Goal: Task Accomplishment & Management: Manage account settings

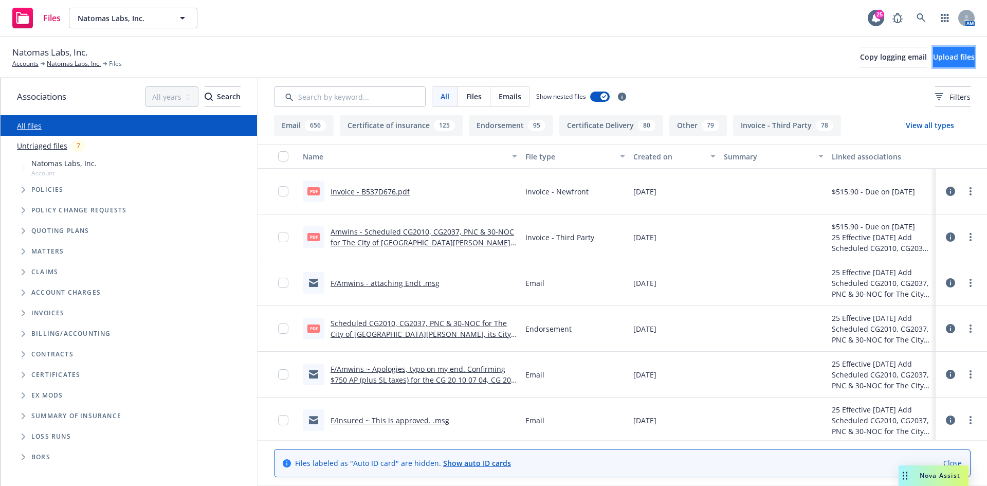
click at [933, 55] on span "Upload files" at bounding box center [954, 57] width 42 height 10
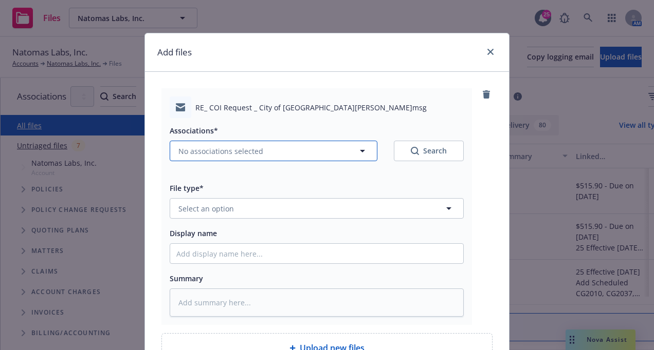
click at [205, 146] on span "No associations selected" at bounding box center [220, 151] width 85 height 11
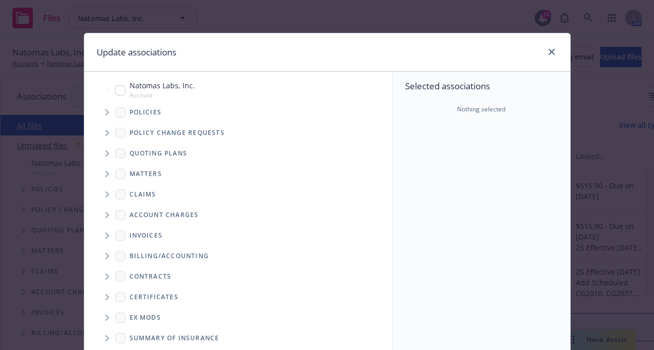
click at [105, 113] on icon "Tree Example" at bounding box center [107, 112] width 4 height 6
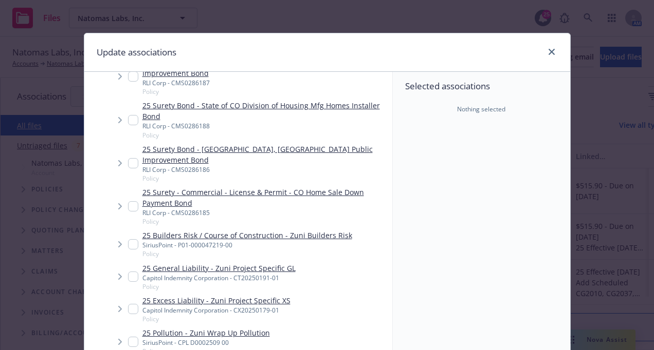
scroll to position [257, 0]
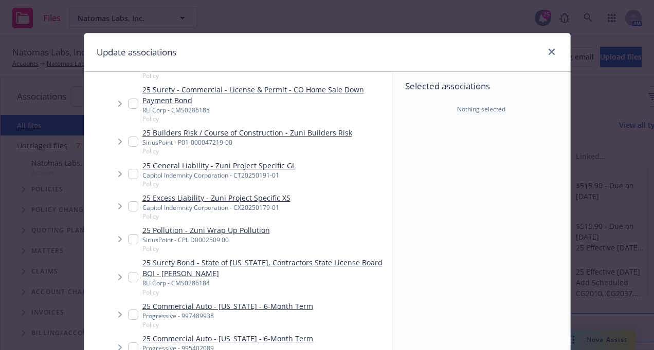
type textarea "x"
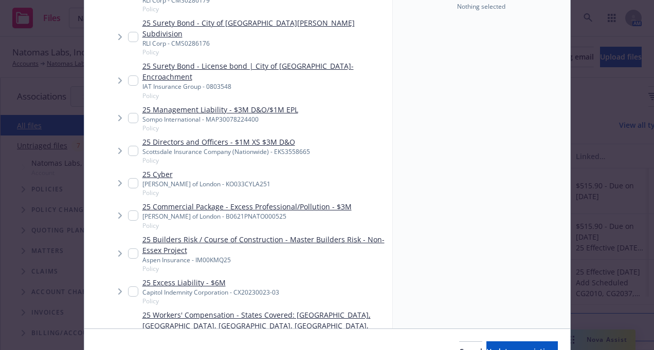
scroll to position [668, 0]
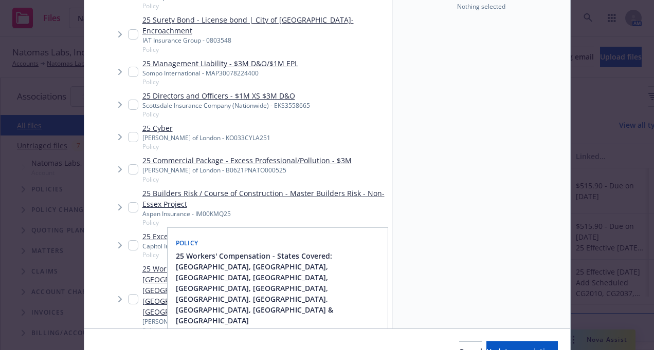
click at [133, 294] on input "Tree Example" at bounding box center [133, 299] width 10 height 10
checkbox input "true"
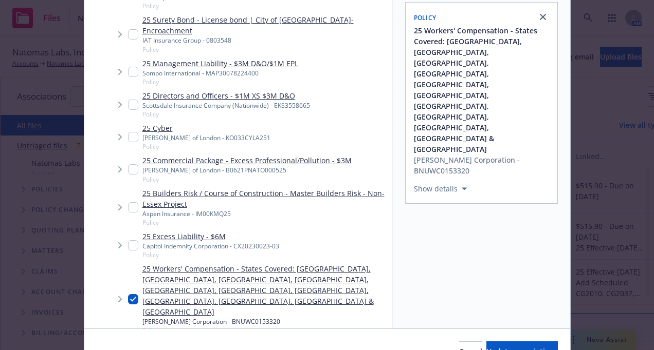
checkbox input "true"
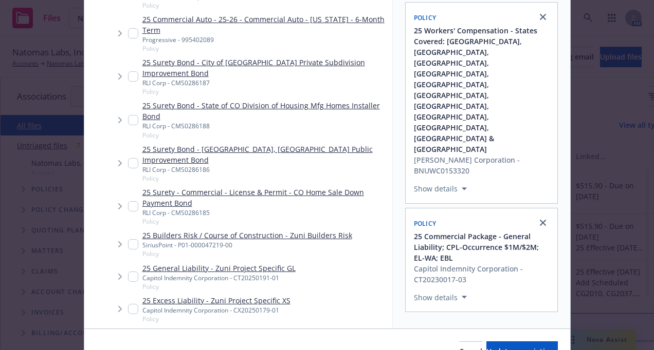
scroll to position [0, 0]
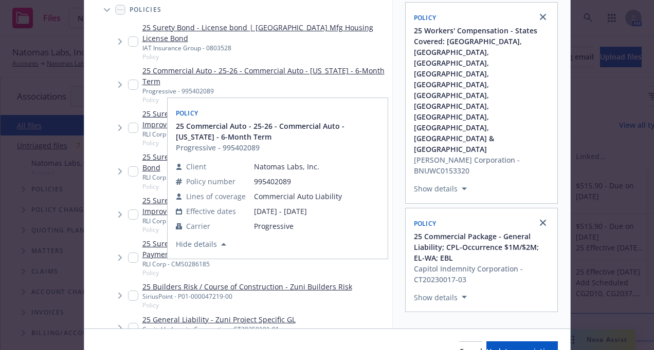
click at [128, 80] on input "Tree Example" at bounding box center [133, 85] width 10 height 10
checkbox input "true"
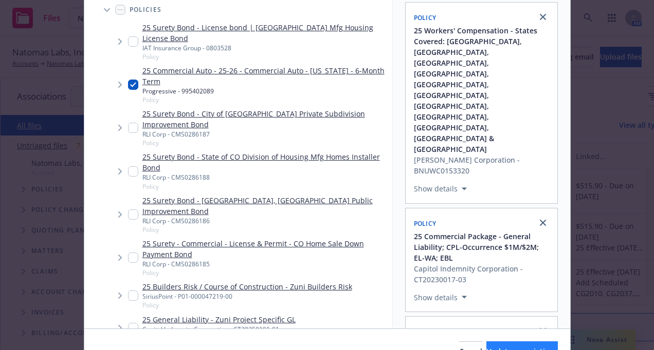
scroll to position [160, 0]
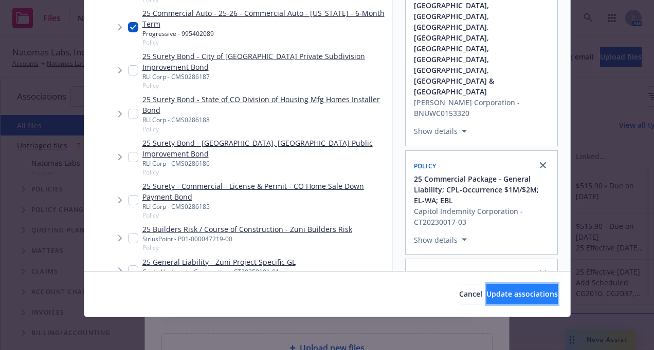
click at [508, 291] on span "Update associations" at bounding box center [521, 294] width 71 height 10
type textarea "x"
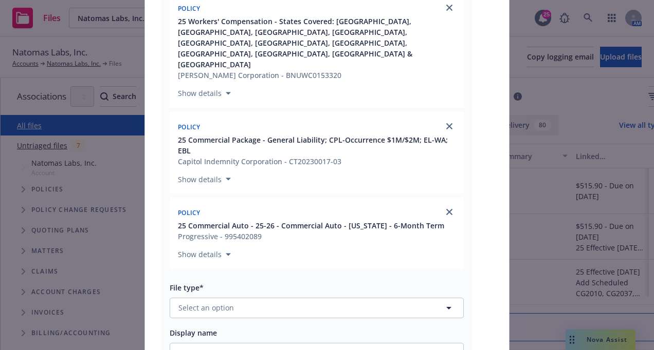
scroll to position [206, 0]
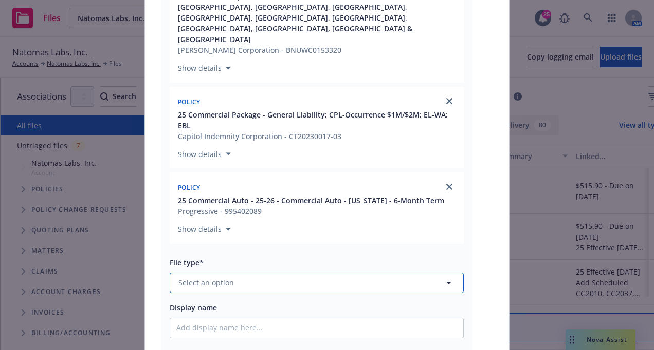
click at [267, 273] on button "Select an option" at bounding box center [317, 283] width 294 height 21
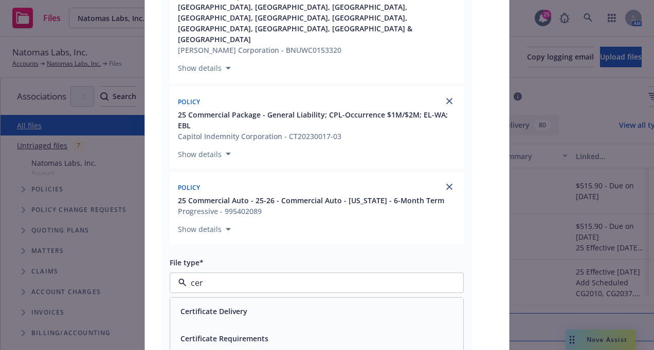
type input "cert"
click at [262, 304] on div "Certificate Delivery" at bounding box center [316, 311] width 281 height 15
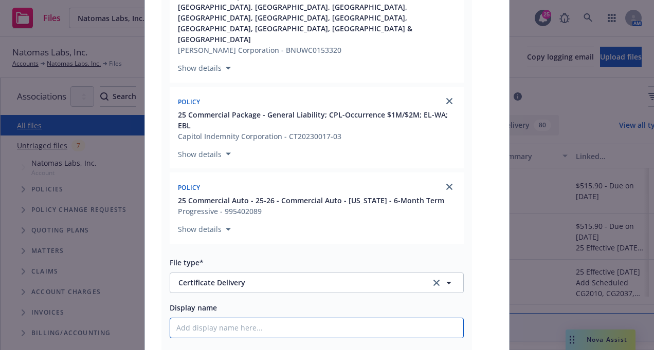
click at [245, 319] on input "Display name" at bounding box center [316, 329] width 293 height 20
type textarea "x"
type input "C"
type textarea "x"
type input "Ci"
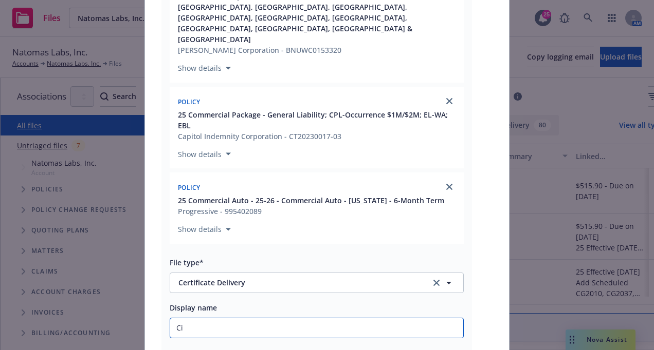
type textarea "x"
type input "Cit"
type textarea "x"
type input "City"
type textarea "x"
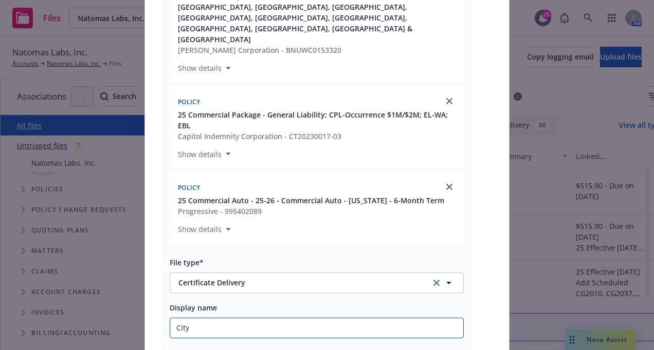
type input "City"
type textarea "x"
type input "City o"
type textarea "x"
type input "City of"
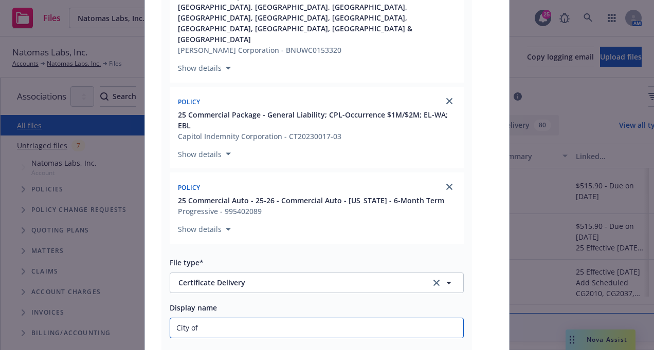
type textarea "x"
type input "City of S"
type textarea "x"
type input "City of Sa"
type textarea "x"
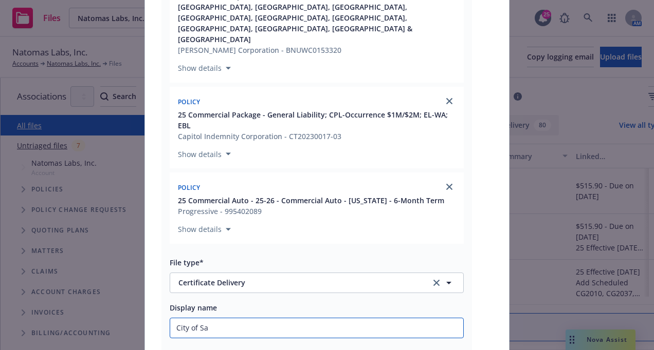
type input "City of San"
type textarea "x"
type input "City of Sant"
type textarea "x"
type input "City of Santa"
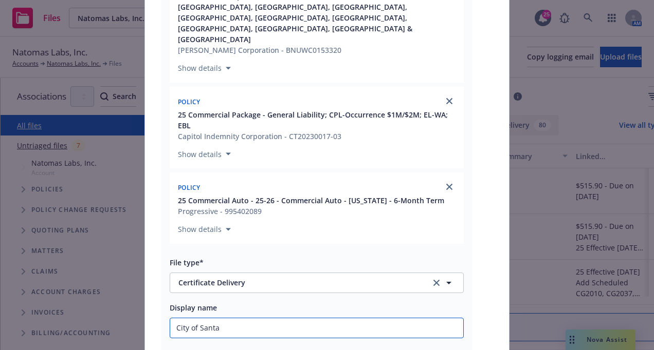
type textarea "x"
type input "City of Santa"
type textarea "x"
type input "City of [GEOGRAPHIC_DATA]"
type textarea "x"
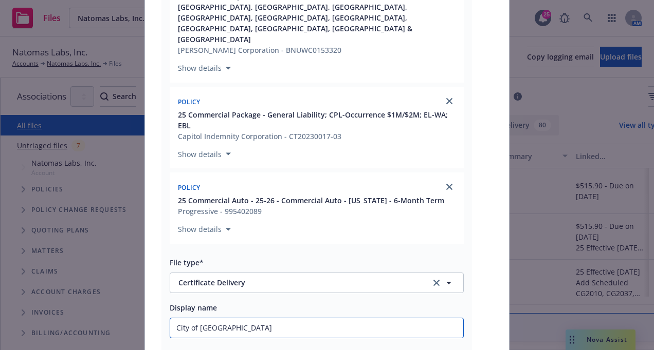
type input "City of [GEOGRAPHIC_DATA]"
type textarea "x"
type input "City of [GEOGRAPHIC_DATA]"
type textarea "x"
type input "City of [GEOGRAPHIC_DATA]"
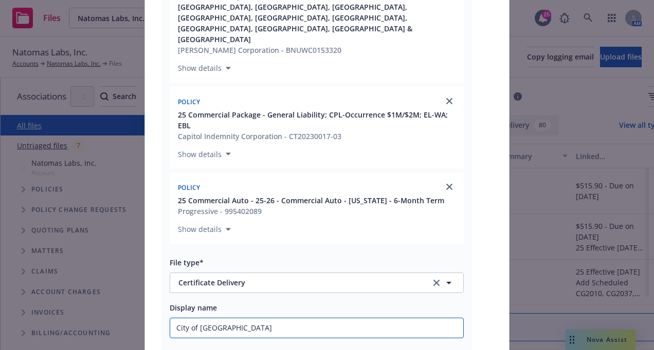
type textarea "x"
type input "City of [GEOGRAPHIC_DATA][PERSON_NAME]"
type textarea "x"
type input "City of [GEOGRAPHIC_DATA][PERSON_NAME]"
type textarea "x"
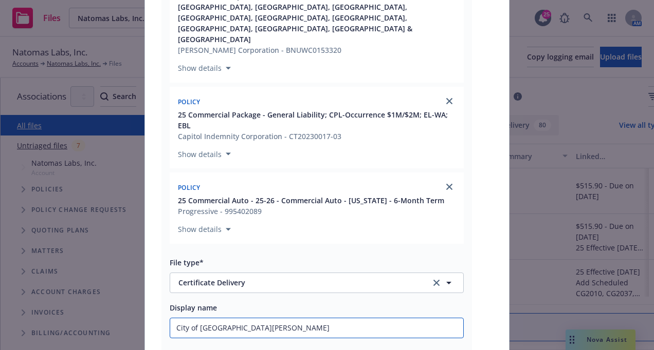
type input "City of [GEOGRAPHIC_DATA][PERSON_NAME] -"
type textarea "x"
type input "City of [GEOGRAPHIC_DATA][PERSON_NAME] -"
type textarea "x"
type input "City of [GEOGRAPHIC_DATA][PERSON_NAME] - C"
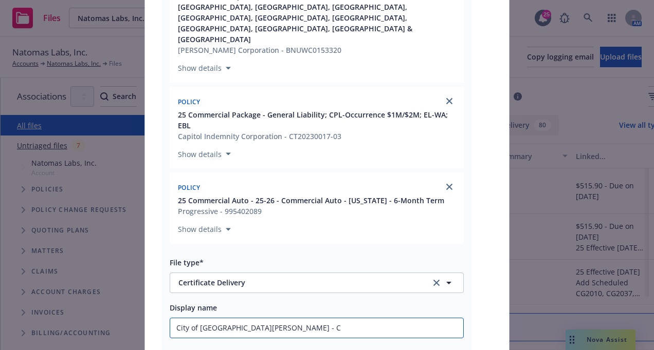
type textarea "x"
type input "City of [GEOGRAPHIC_DATA][PERSON_NAME] - [GEOGRAPHIC_DATA]"
type textarea "x"
type input "City of [GEOGRAPHIC_DATA][PERSON_NAME] - COI"
type textarea "x"
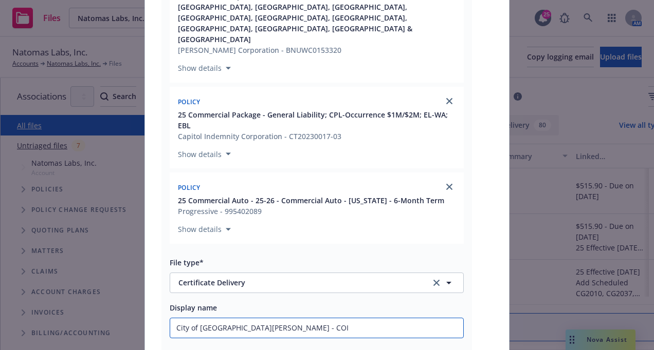
type input "City of [GEOGRAPHIC_DATA][PERSON_NAME] - COI"
type textarea "x"
type input "City of [GEOGRAPHIC_DATA][PERSON_NAME] - COI -"
type textarea "x"
type input "City of [GEOGRAPHIC_DATA][PERSON_NAME] - COI -"
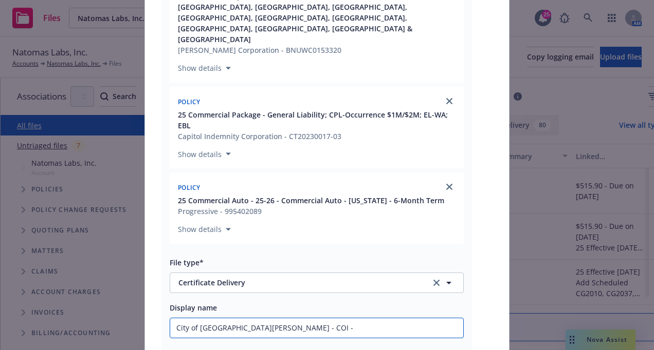
paste input "RE: Encroachment Permit. Job location: [STREET_ADDRESS][PERSON_NAME]"
type textarea "x"
drag, startPoint x: 456, startPoint y: 290, endPoint x: 28, endPoint y: 291, distance: 427.5
click at [28, 291] on div "Add files RE_ COI Request _ City of [GEOGRAPHIC_DATA][PERSON_NAME]msg Associati…" at bounding box center [327, 175] width 654 height 350
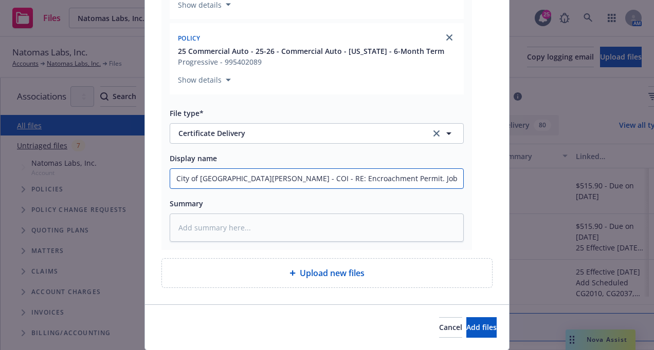
scroll to position [356, 0]
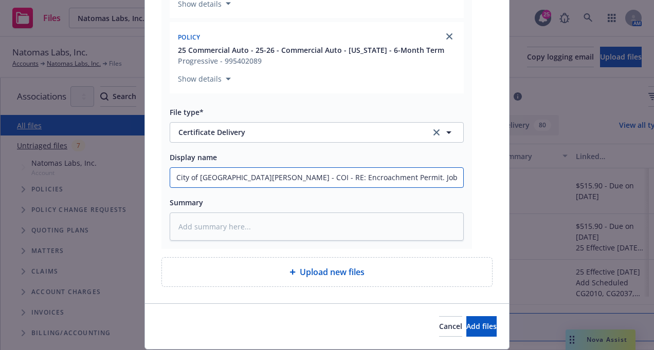
type input "City of [GEOGRAPHIC_DATA][PERSON_NAME] - COI - RE: Encroachment Permit. Job loc…"
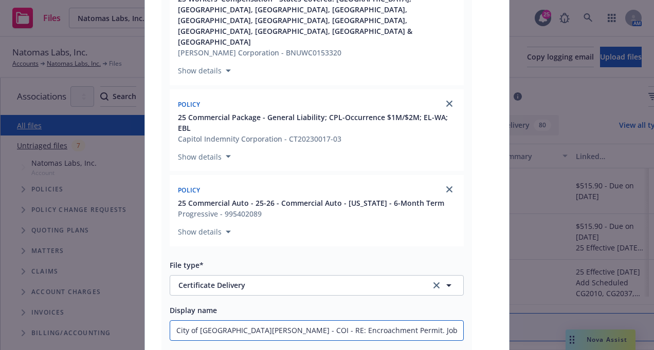
scroll to position [99, 0]
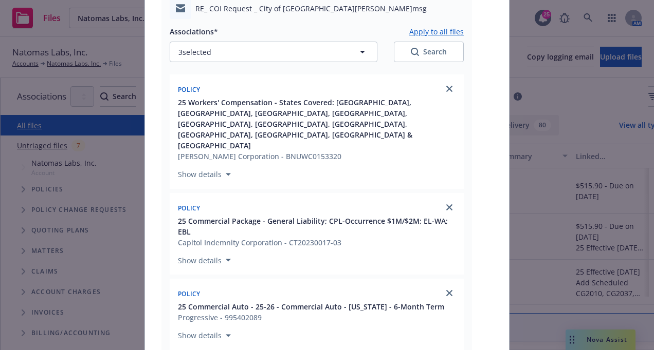
click at [425, 33] on button "Apply to all files" at bounding box center [436, 31] width 54 height 12
type textarea "x"
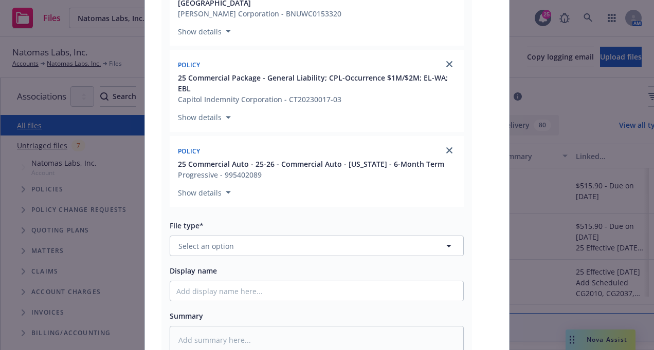
scroll to position [848, 0]
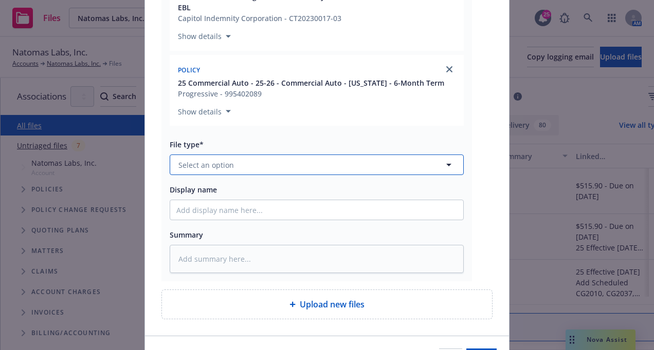
click at [329, 155] on button "Select an option" at bounding box center [317, 165] width 294 height 21
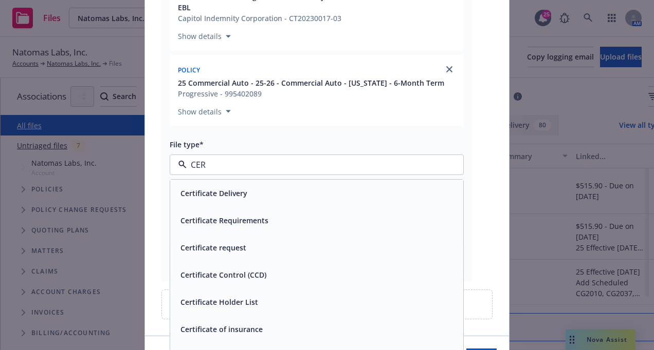
type input "CERT"
drag, startPoint x: 276, startPoint y: 265, endPoint x: 262, endPoint y: 227, distance: 40.0
click at [276, 322] on div "Certificate of insurance" at bounding box center [316, 329] width 281 height 15
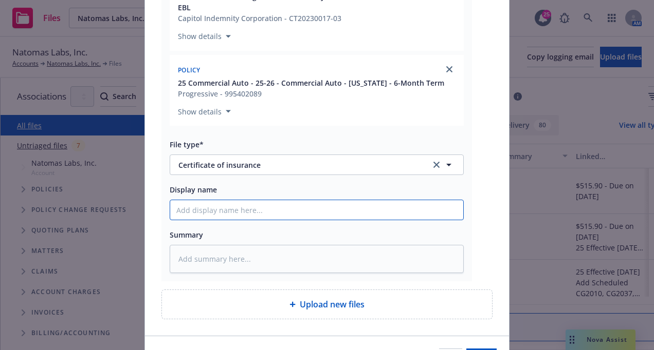
click at [291, 200] on input "Display name" at bounding box center [316, 210] width 293 height 20
paste input "City of [GEOGRAPHIC_DATA][PERSON_NAME] - COI - RE: Encroachment Permit. Job loc…"
type textarea "x"
type input "City of [GEOGRAPHIC_DATA][PERSON_NAME] - COI - RE: Encroachment Permit. Job loc…"
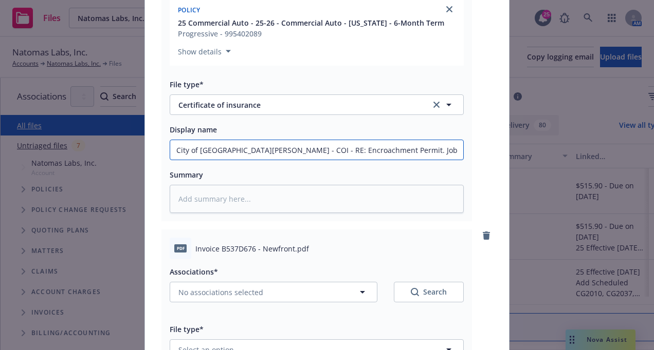
scroll to position [1003, 0]
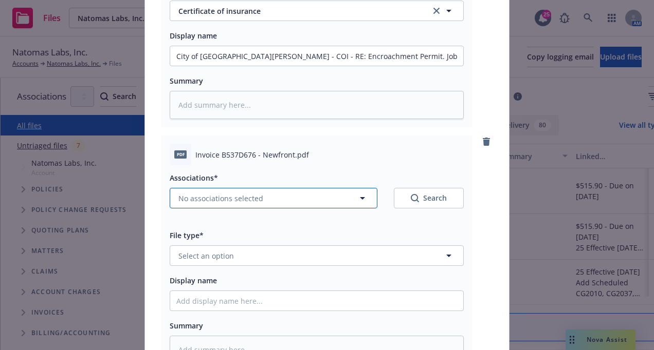
click at [288, 188] on button "No associations selected" at bounding box center [274, 198] width 208 height 21
type textarea "x"
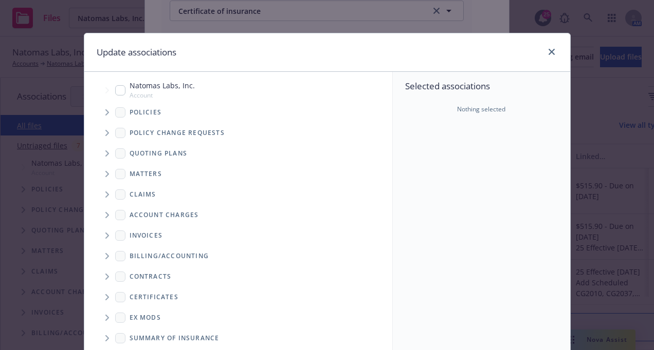
click at [105, 115] on span "Tree Example" at bounding box center [107, 112] width 16 height 16
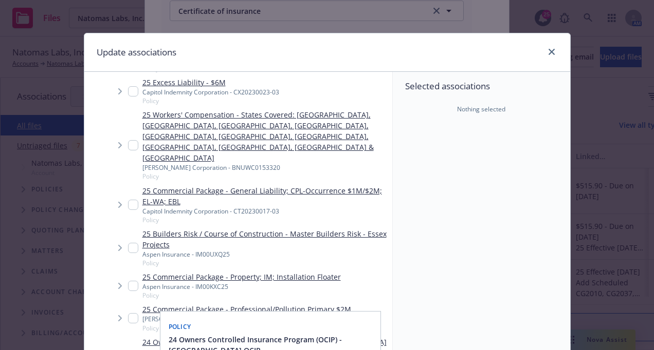
scroll to position [822, 0]
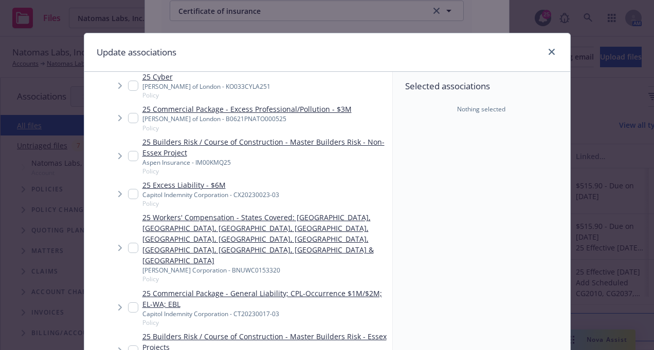
click at [128, 303] on input "Tree Example" at bounding box center [133, 308] width 10 height 10
checkbox input "true"
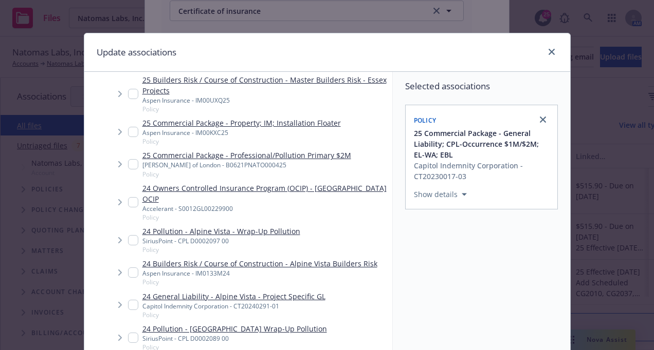
scroll to position [160, 0]
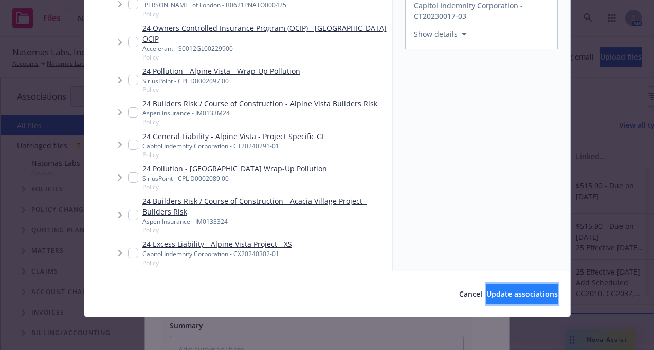
click at [530, 290] on span "Update associations" at bounding box center [521, 294] width 71 height 10
type textarea "x"
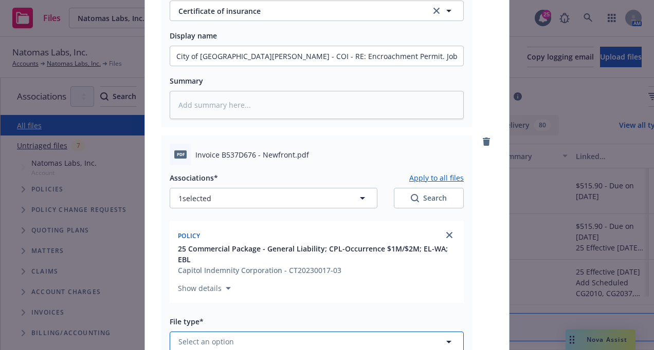
click at [306, 332] on button "Select an option" at bounding box center [317, 342] width 294 height 21
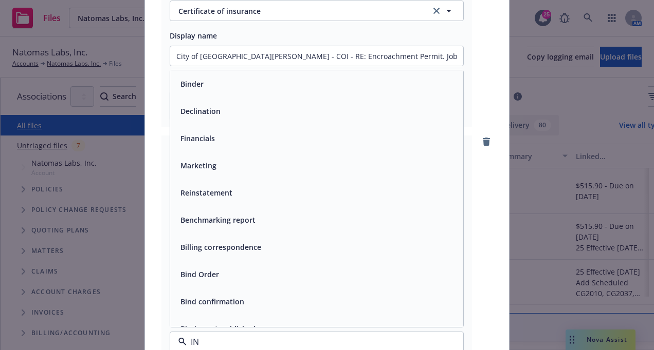
type input "INV"
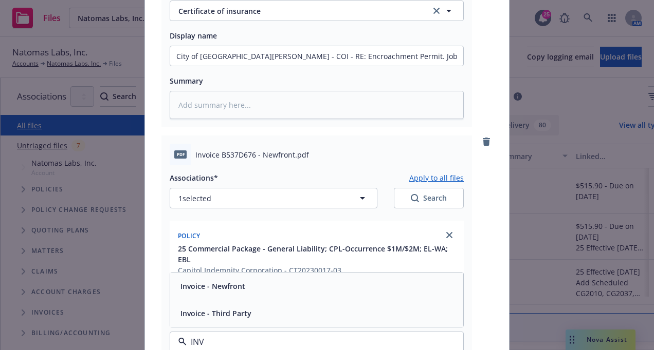
click at [304, 279] on div "Invoice - Newfront" at bounding box center [316, 286] width 281 height 15
type textarea "x"
type input "a"
type textarea "x"
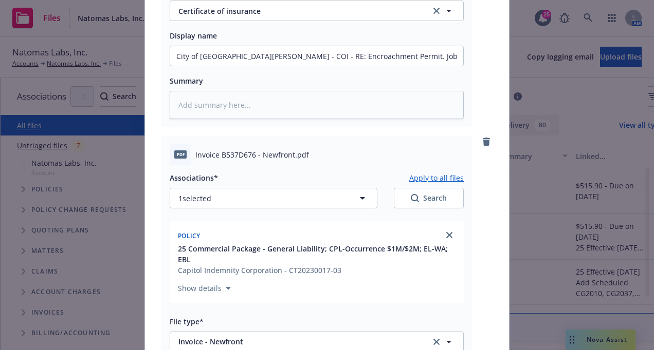
type input "ap"
type textarea "x"
type input "a"
type textarea "x"
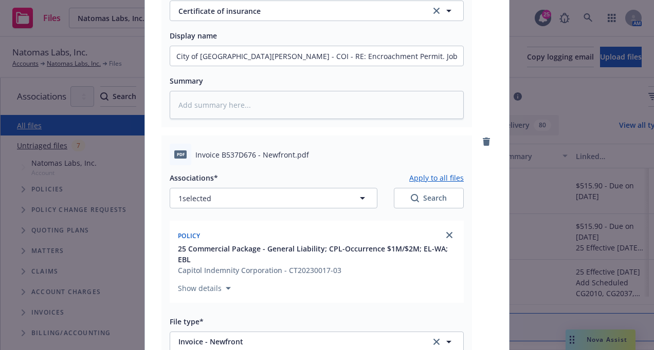
type input "AP"
type textarea "x"
type input "AP"
type textarea "x"
type input "AP f"
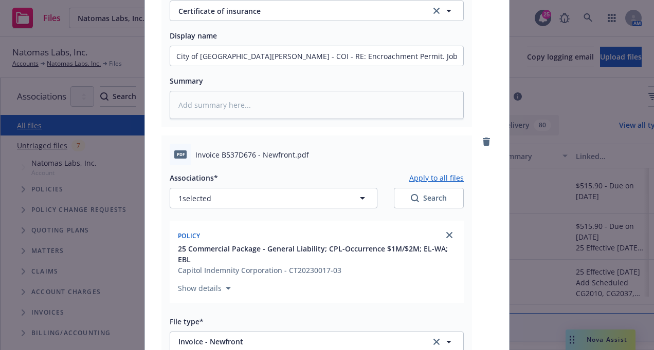
type textarea "x"
type input "AP fo"
type textarea "x"
type input "AP for"
type textarea "x"
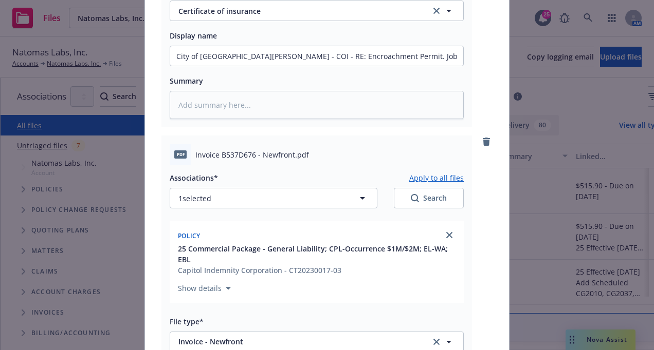
type input "AP for"
type textarea "x"
type input "AP for s"
type textarea "x"
type input "AP for sc"
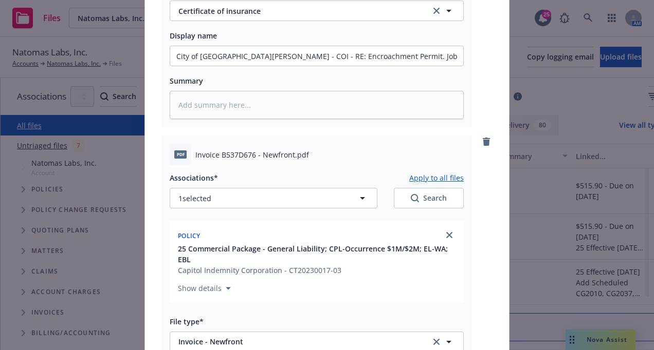
type textarea "x"
type input "AP for sch"
type textarea "x"
type input "AP for sche"
type textarea "x"
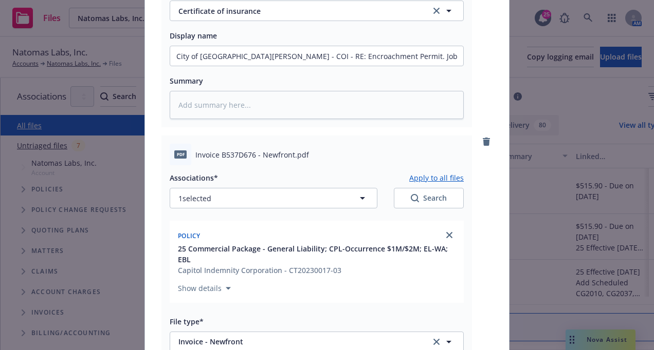
type input "AP for sched"
type textarea "x"
type input "AP for schedu"
type textarea "x"
type input "AP for schedul"
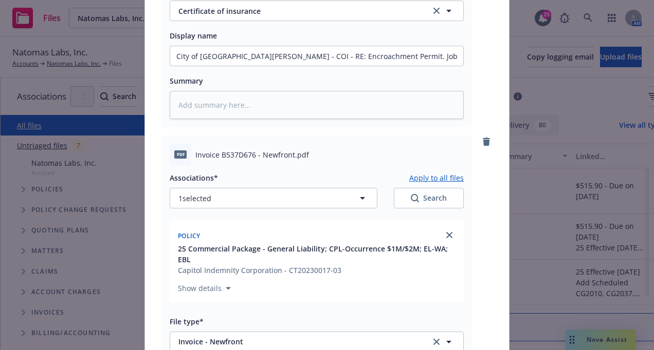
type textarea "x"
type input "AP for schedule"
type textarea "x"
type input "AP for scheduled"
type textarea "x"
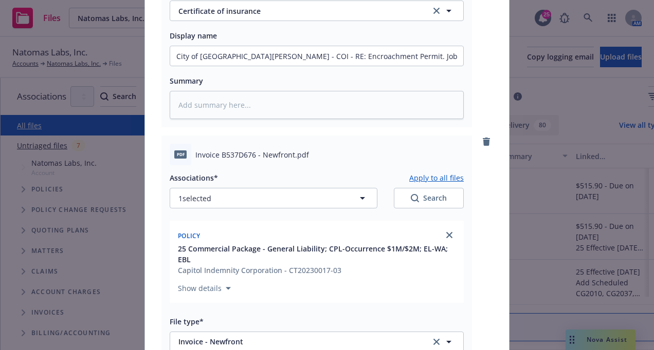
type input "AP for scheduled"
type textarea "x"
type input "AP for scheduled en"
type textarea "x"
type input "AP for scheduled end"
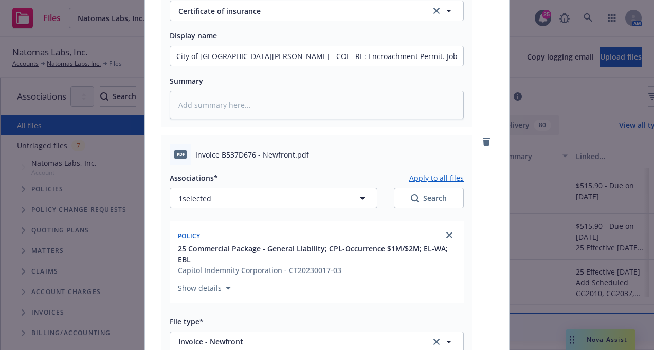
type textarea "x"
type input "AP for scheduled endt"
type textarea "x"
type input "AP for scheduled endt"
type textarea "x"
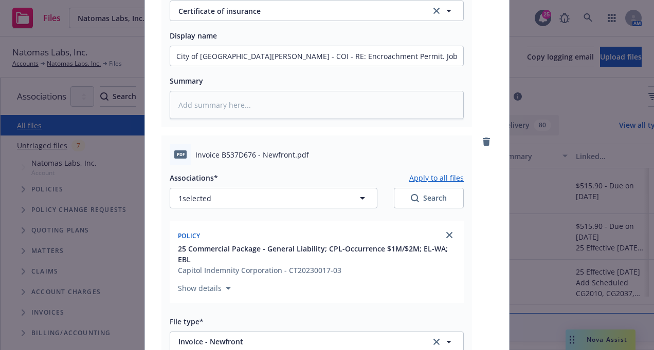
type input "AP for scheduled endt -"
type textarea "x"
type input "AP for scheduled endt - C"
type textarea "x"
type input "AP for scheduled endt - Ci"
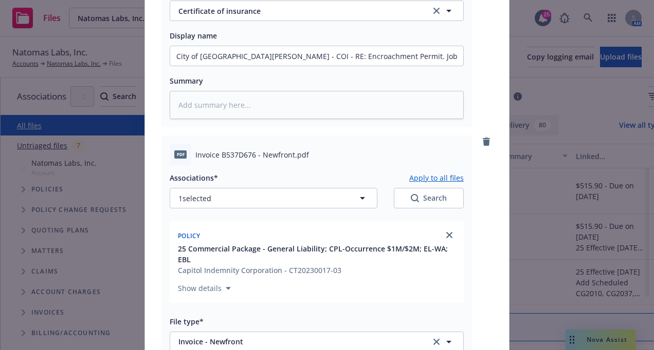
type textarea "x"
type input "AP for scheduled endt - Cit"
type textarea "x"
type input "AP for scheduled endt - City"
type textarea "x"
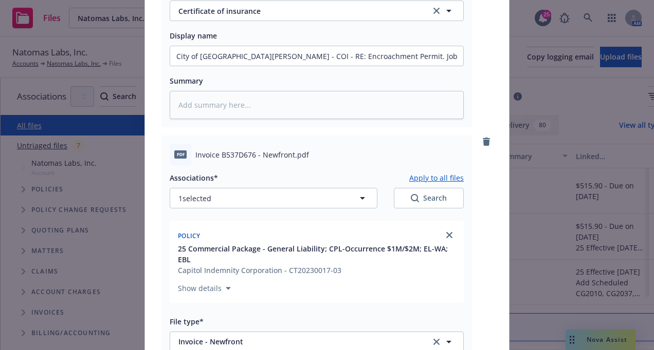
type input "AP for scheduled endt - City"
type textarea "x"
type input "AP for scheduled endt - City o"
type textarea "x"
type input "AP for scheduled endt - City of"
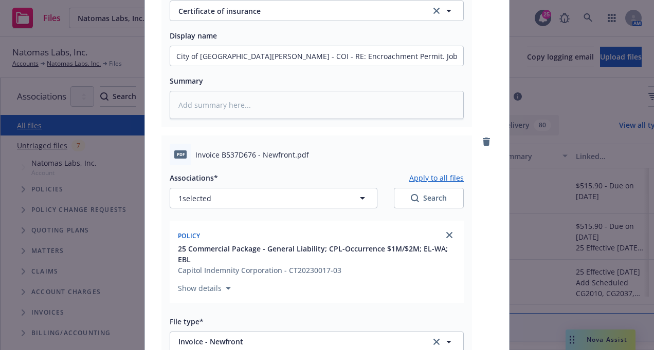
type textarea "x"
type input "AP for scheduled endt - City of"
type textarea "x"
type input "AP for scheduled endt - City of S"
type textarea "x"
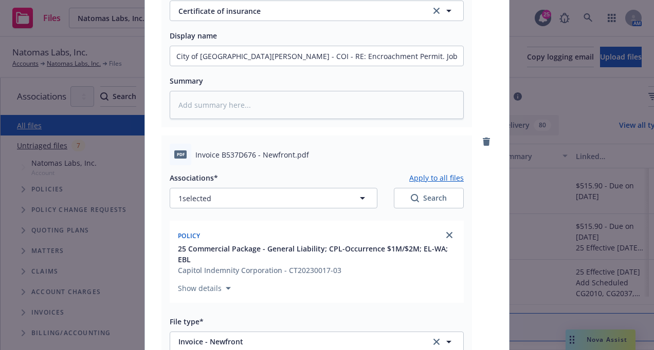
type input "AP for scheduled endt - City of Sa"
type textarea "x"
type input "AP for scheduled endt - City of [GEOGRAPHIC_DATA]"
type textarea "x"
type input "AP for scheduled endt - [GEOGRAPHIC_DATA]"
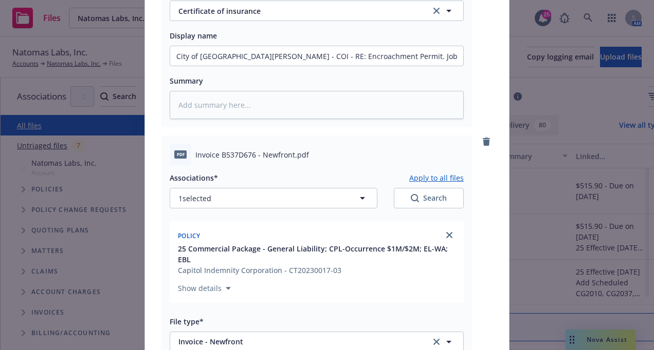
type textarea "x"
type input "AP for scheduled endt - City of [GEOGRAPHIC_DATA]"
type textarea "x"
type input "AP for scheduled endt - City of [GEOGRAPHIC_DATA]"
type textarea "x"
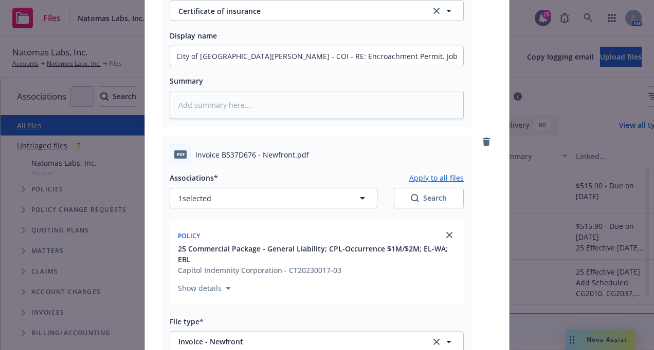
type input "AP for scheduled endt - City of [GEOGRAPHIC_DATA]"
type textarea "x"
type input "AP for scheduled endt - City of [GEOGRAPHIC_DATA]"
type textarea "x"
type input "AP for scheduled endt - City of [GEOGRAPHIC_DATA]"
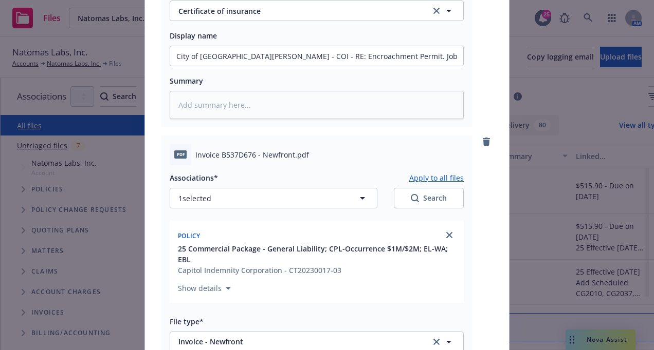
type textarea "x"
type input "AP for scheduled endt - City of [GEOGRAPHIC_DATA]"
type textarea "x"
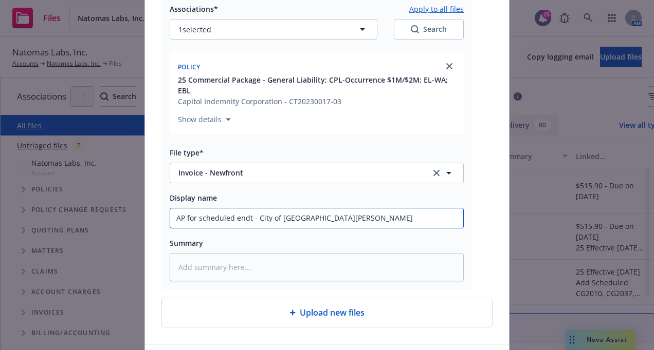
scroll to position [1180, 0]
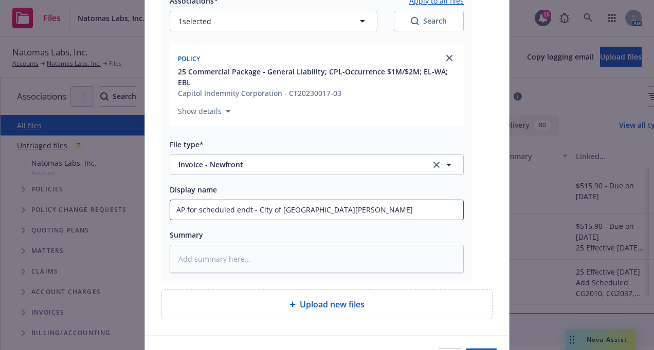
type input "AP for scheduled endt - City of [GEOGRAPHIC_DATA][PERSON_NAME]"
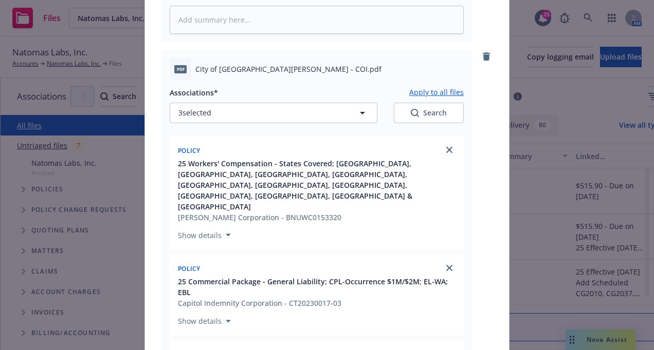
scroll to position [460, 0]
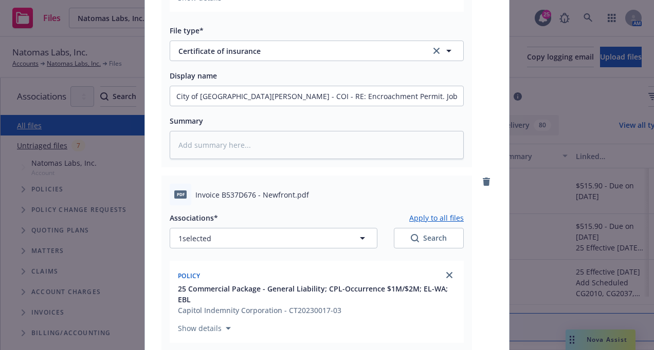
click at [435, 212] on button "Apply to all files" at bounding box center [436, 218] width 54 height 12
type textarea "x"
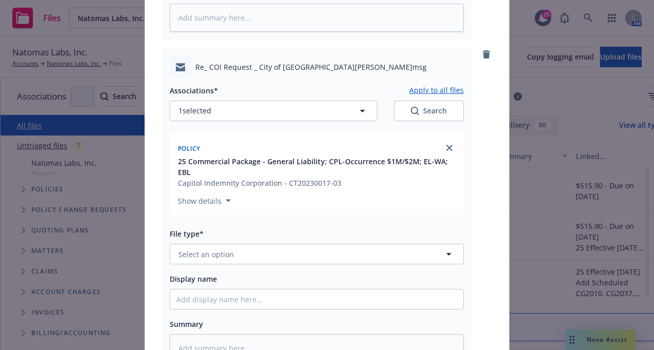
scroll to position [1188, 0]
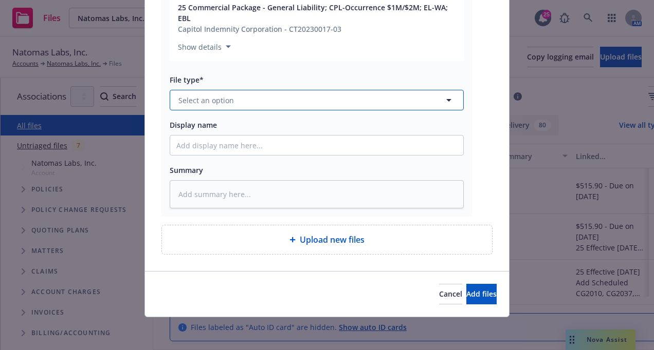
drag, startPoint x: 255, startPoint y: 92, endPoint x: 251, endPoint y: 98, distance: 6.7
click at [254, 92] on button "Select an option" at bounding box center [317, 100] width 294 height 21
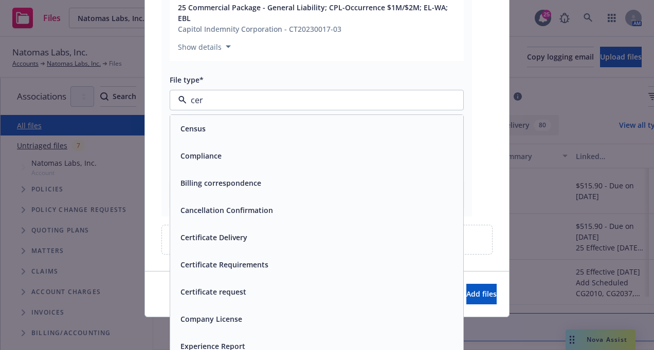
type input "cert"
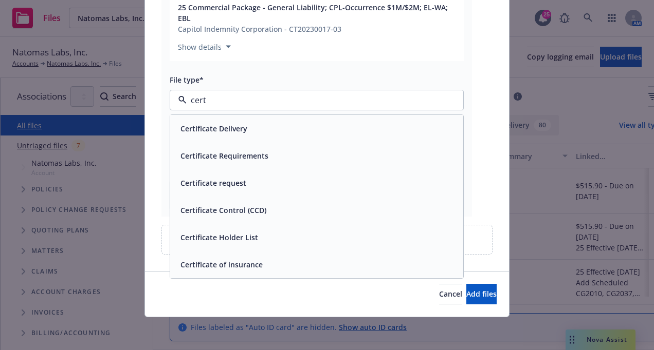
click at [236, 188] on span "Certificate request" at bounding box center [213, 183] width 66 height 11
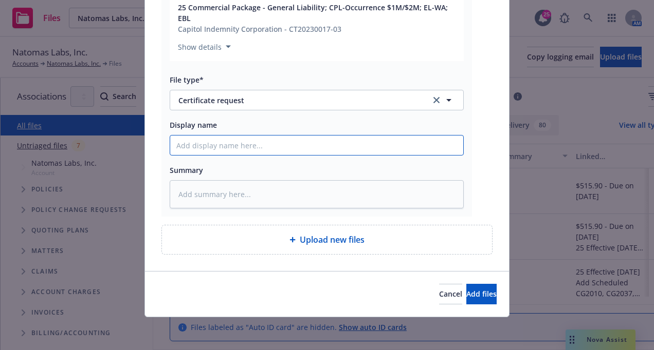
click at [217, 142] on input "Display name" at bounding box center [316, 146] width 293 height 20
paste input "City of [GEOGRAPHIC_DATA][PERSON_NAME] - COI - RE: Encroachment Permit. Job loc…"
type textarea "x"
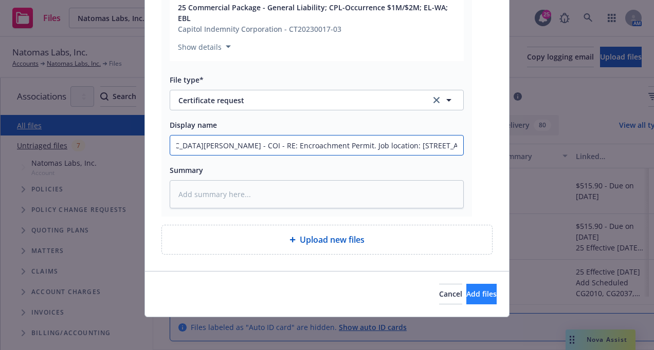
type input "City of [GEOGRAPHIC_DATA][PERSON_NAME] - COI - RE: Encroachment Permit. Job loc…"
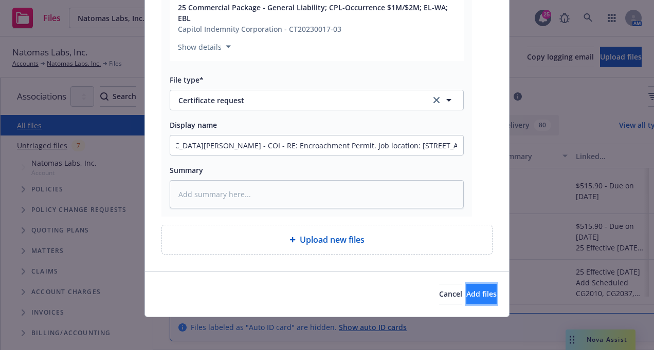
scroll to position [0, 0]
click at [469, 293] on span "Add files" at bounding box center [481, 294] width 30 height 10
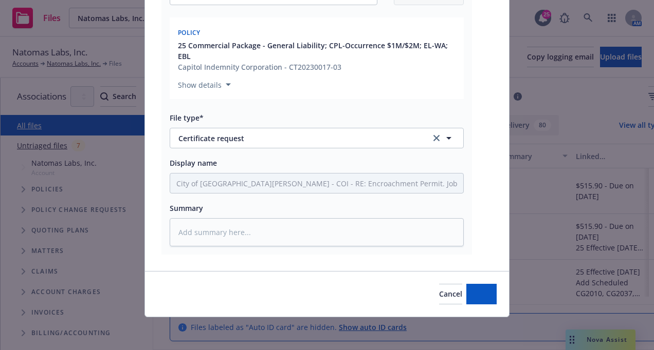
scroll to position [1150, 0]
type textarea "x"
